Goal: Information Seeking & Learning: Learn about a topic

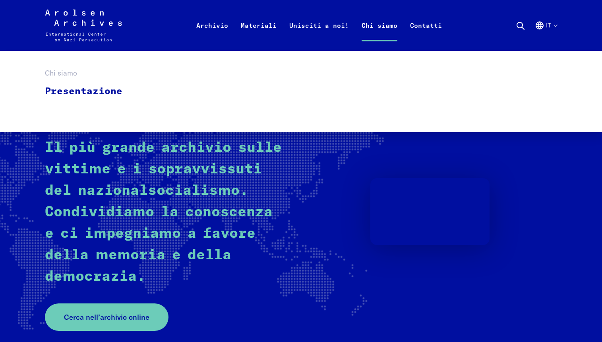
click at [378, 31] on link "Chi siamo" at bounding box center [379, 35] width 49 height 32
click at [94, 96] on link "Presentazione" at bounding box center [89, 91] width 88 height 26
click at [94, 92] on link "Presentazione" at bounding box center [89, 91] width 88 height 26
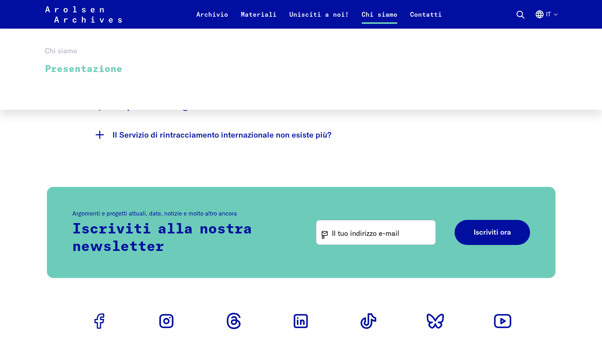
scroll to position [1776, 0]
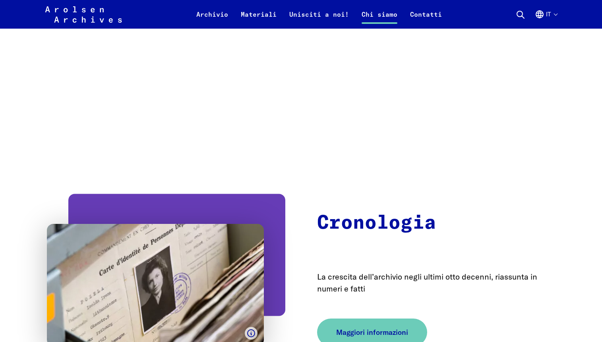
scroll to position [2630, 0]
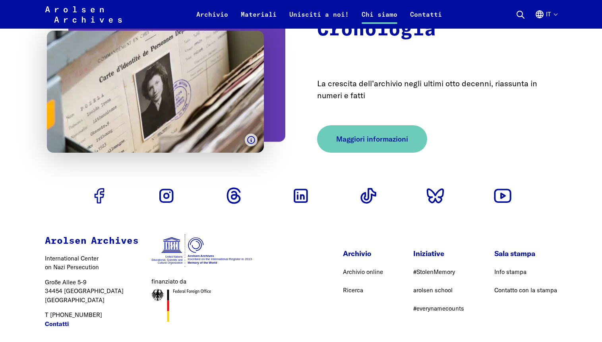
click at [557, 13] on button "it" at bounding box center [546, 19] width 22 height 19
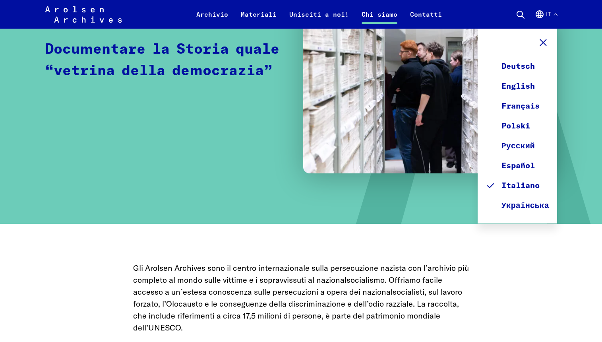
scroll to position [0, 0]
